Goal: Task Accomplishment & Management: Manage account settings

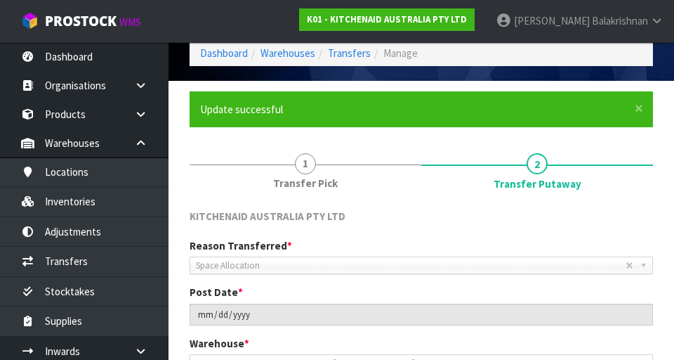
scroll to position [55, 0]
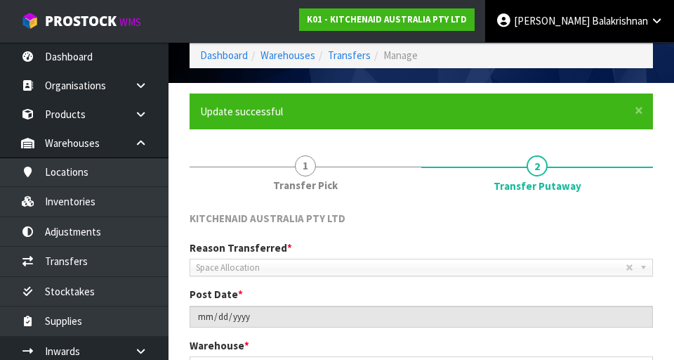
click at [421, 21] on span "Balakrishnan" at bounding box center [620, 20] width 56 height 13
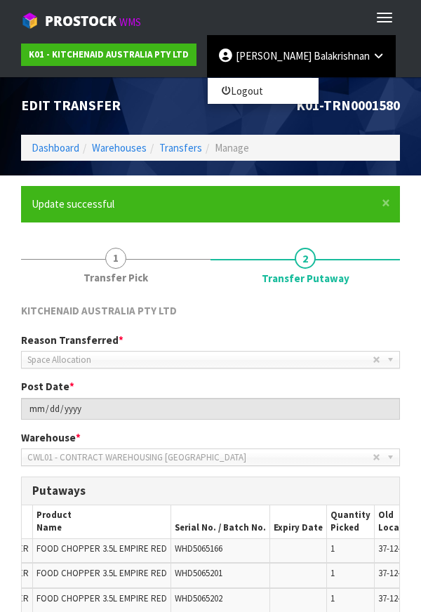
click at [301, 551] on td at bounding box center [298, 551] width 57 height 25
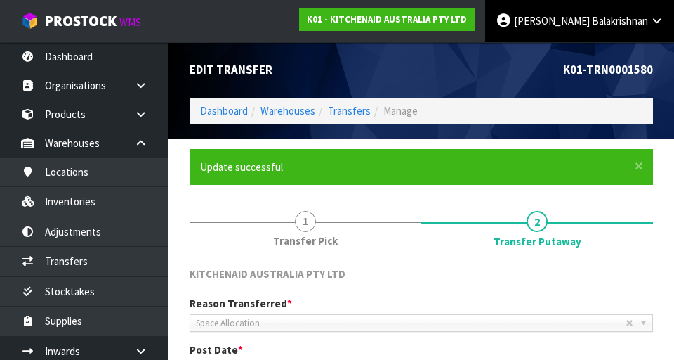
click at [421, 25] on span "Balakrishnan" at bounding box center [620, 20] width 56 height 13
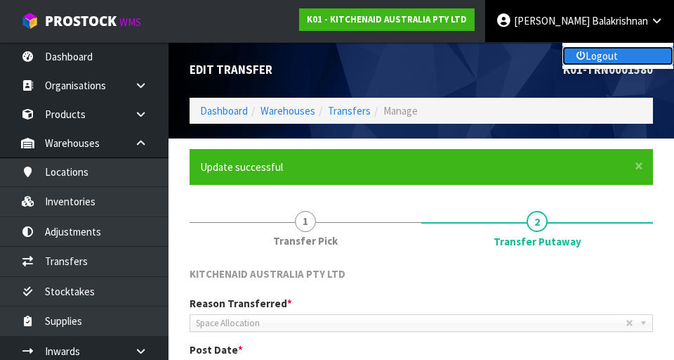
click at [421, 65] on link "Logout" at bounding box center [618, 55] width 111 height 19
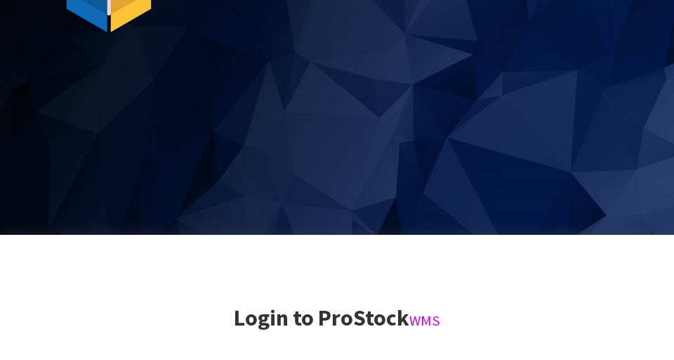
scroll to position [360, 0]
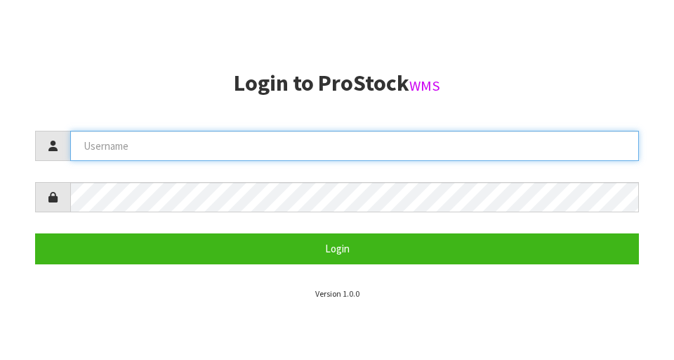
click at [110, 150] on input "text" at bounding box center [354, 146] width 569 height 30
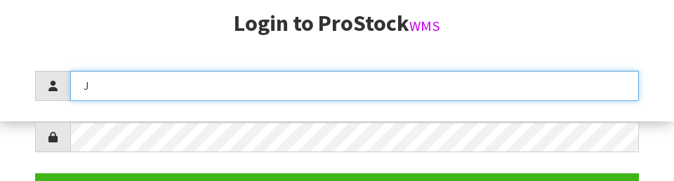
scroll to position [181, 0]
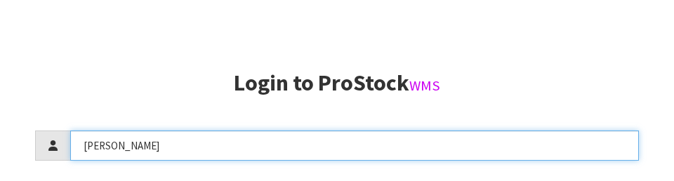
type input "[PERSON_NAME]"
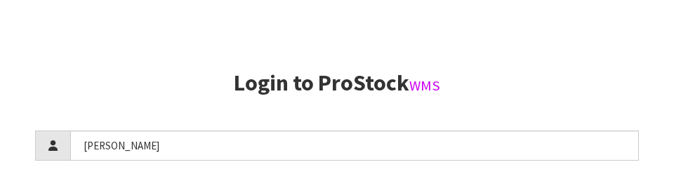
click at [577, 92] on h2 "Login to ProStock WMS" at bounding box center [337, 83] width 604 height 25
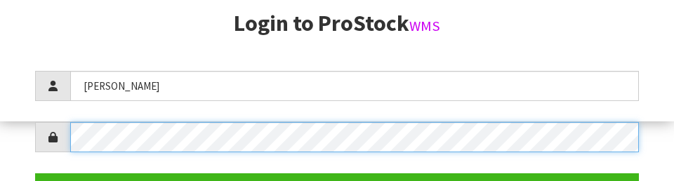
scroll to position [204, 0]
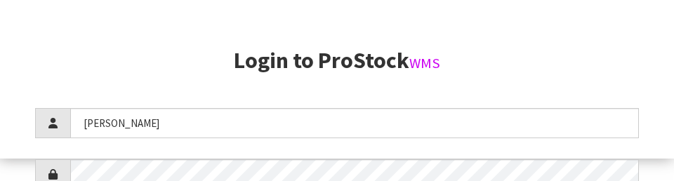
click at [603, 60] on h2 "Login to ProStock WMS" at bounding box center [337, 60] width 604 height 25
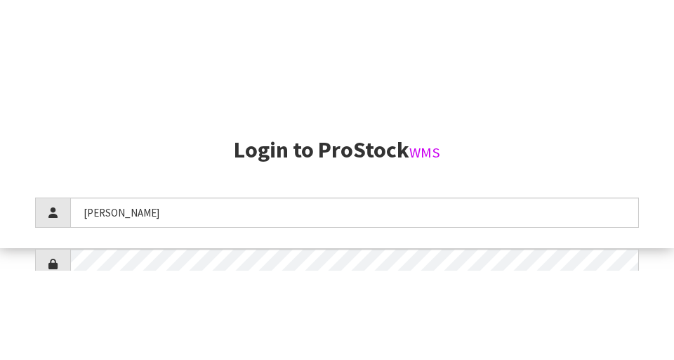
scroll to position [360, 0]
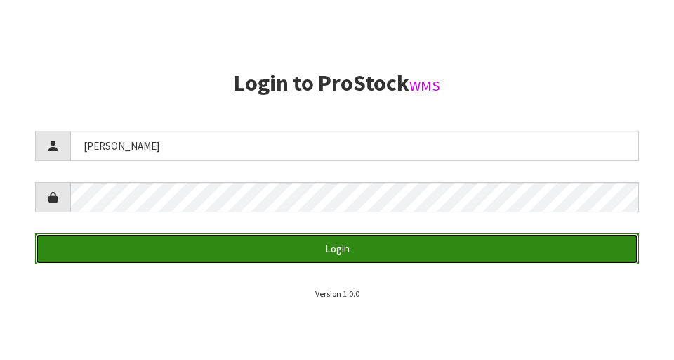
click at [111, 251] on button "Login" at bounding box center [337, 248] width 604 height 30
